Goal: Find specific page/section: Find specific page/section

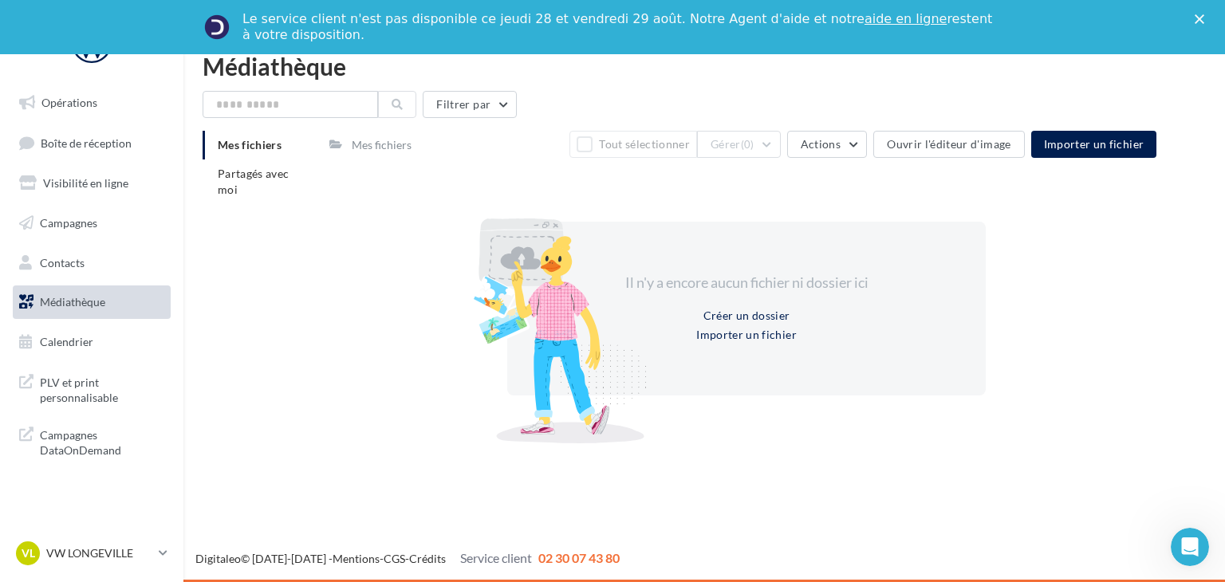
click at [405, 323] on div at bounding box center [507, 319] width 279 height 279
click at [65, 253] on link "Contacts" at bounding box center [92, 262] width 164 height 33
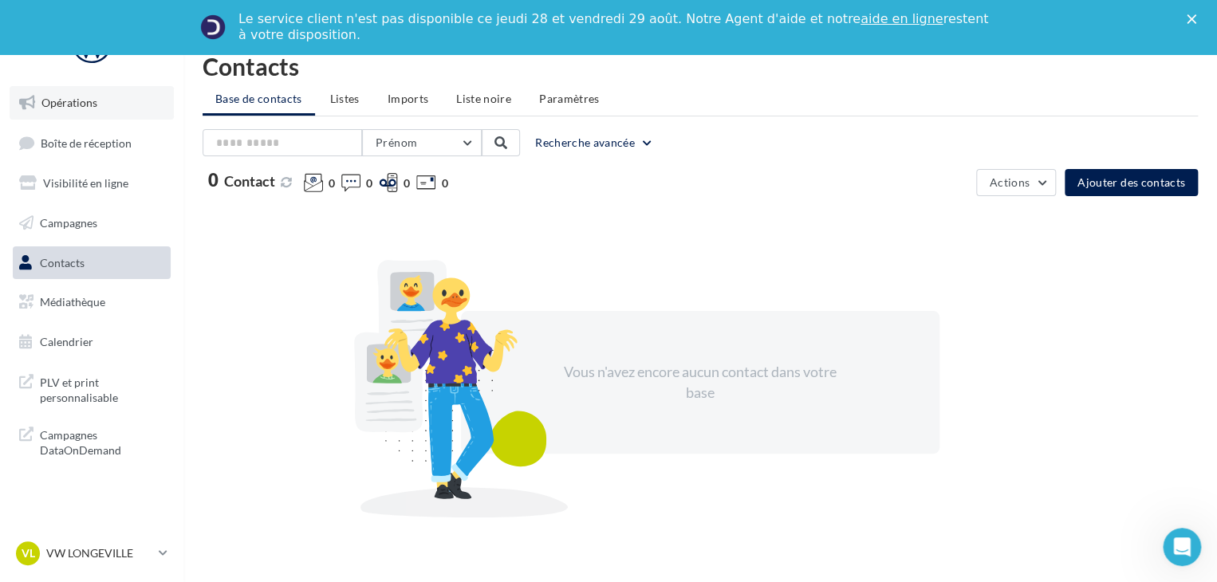
click at [84, 116] on link "Opérations" at bounding box center [92, 102] width 164 height 33
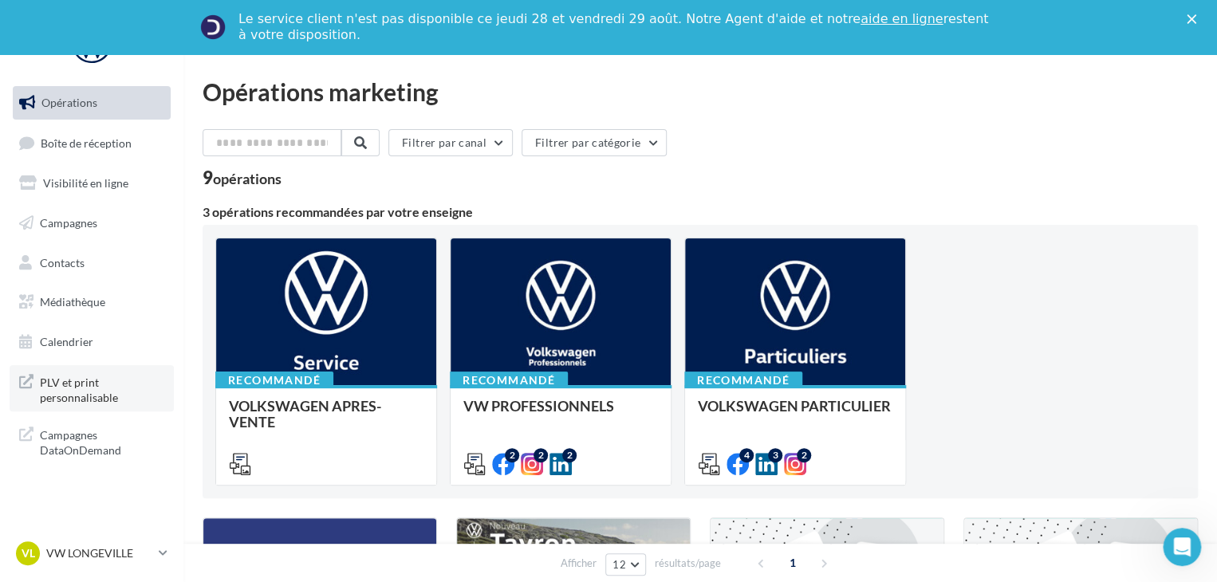
click at [89, 391] on span "PLV et print personnalisable" at bounding box center [102, 389] width 124 height 34
